Goal: Information Seeking & Learning: Learn about a topic

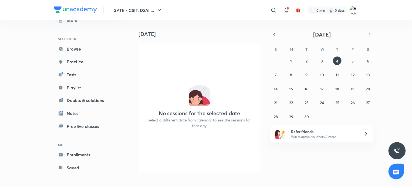
scroll to position [29, 0]
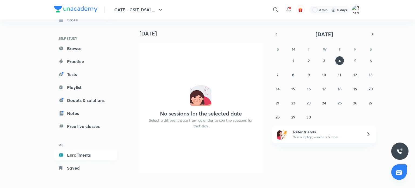
click at [89, 158] on link "Enrollments" at bounding box center [85, 154] width 63 height 11
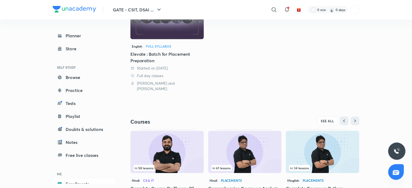
scroll to position [123, 0]
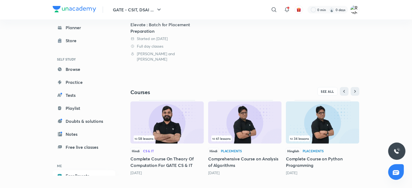
click at [246, 122] on img at bounding box center [245, 122] width 74 height 42
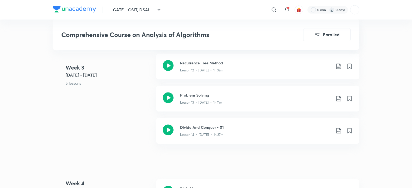
scroll to position [721, 0]
